Goal: Obtain resource: Download file/media

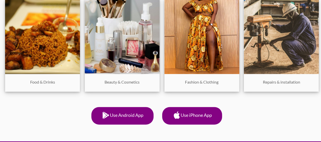
scroll to position [255, 0]
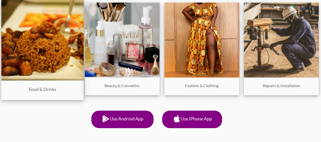
click at [50, 48] on img at bounding box center [42, 39] width 82 height 82
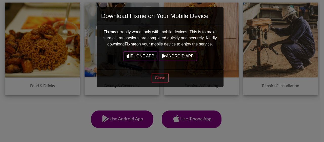
click at [95, 65] on div "Download Fixme on Your Mobile Device Fixme currently works only with mobile dev…" at bounding box center [162, 71] width 324 height 142
click at [89, 63] on div "Download Fixme on Your Mobile Device Fixme currently works only with mobile dev…" at bounding box center [162, 71] width 324 height 142
click at [165, 75] on button "Close" at bounding box center [160, 78] width 17 height 10
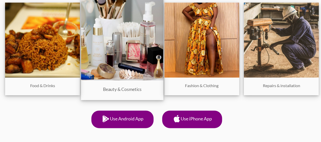
click at [131, 59] on img at bounding box center [122, 39] width 82 height 82
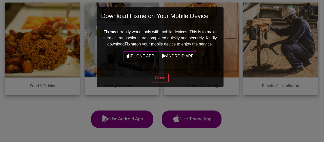
click at [254, 107] on div "Download Fixme on Your Mobile Device Fixme currently works only with mobile dev…" at bounding box center [162, 71] width 324 height 142
click at [161, 76] on button "Close" at bounding box center [160, 78] width 17 height 10
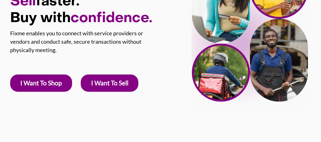
scroll to position [32, 0]
